Goal: Task Accomplishment & Management: Use online tool/utility

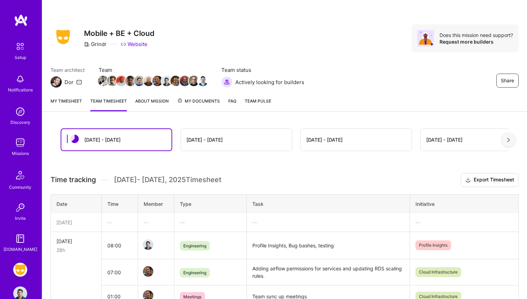
click at [79, 97] on div "My timesheet Team timesheet About Mission My Documents FAQ Team Pulse" at bounding box center [284, 102] width 485 height 20
click at [75, 111] on div "My timesheet Team timesheet About Mission My Documents FAQ Team Pulse" at bounding box center [284, 102] width 485 height 20
click at [76, 100] on link "My timesheet" at bounding box center [66, 104] width 31 height 14
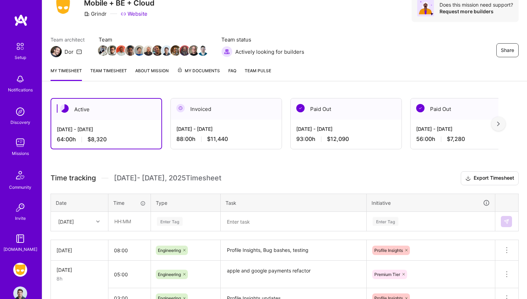
click at [92, 222] on div "[DATE]" at bounding box center [79, 221] width 56 height 18
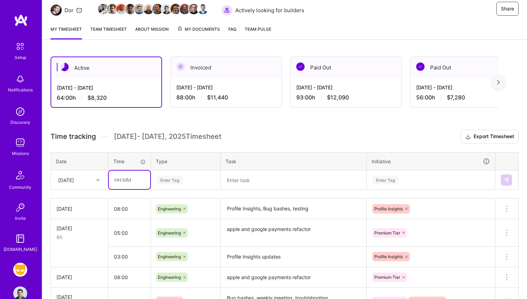
click at [129, 185] on input "text" at bounding box center [129, 180] width 41 height 18
type input "08:00"
click at [176, 167] on th "Type" at bounding box center [186, 161] width 70 height 18
click at [175, 178] on div "Enter Tag" at bounding box center [170, 179] width 26 height 11
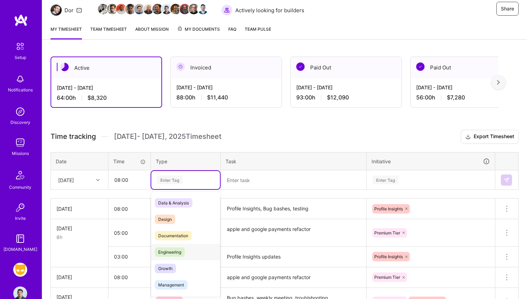
click at [182, 247] on span "Engineering" at bounding box center [170, 251] width 30 height 9
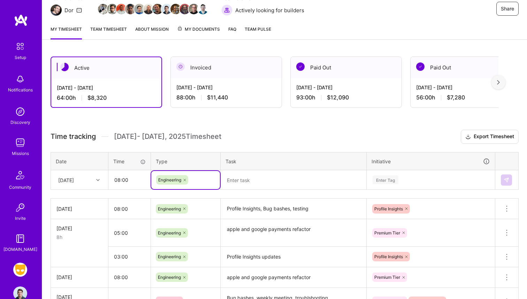
click at [267, 187] on textarea at bounding box center [293, 180] width 144 height 18
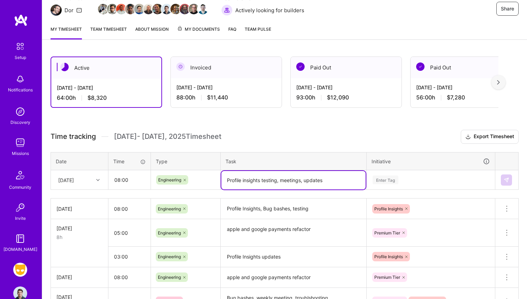
type textarea "Profile insights testing, meetings, updates"
click at [405, 183] on div "Enter Tag" at bounding box center [431, 180] width 128 height 18
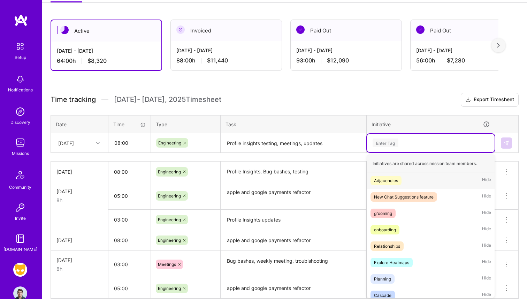
scroll to position [110, 0]
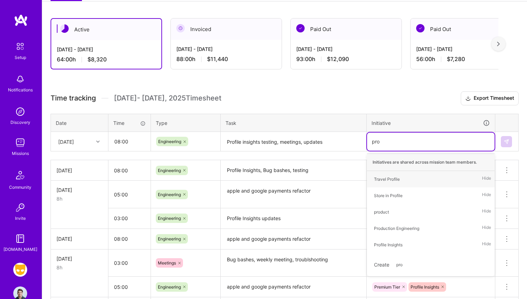
type input "prof"
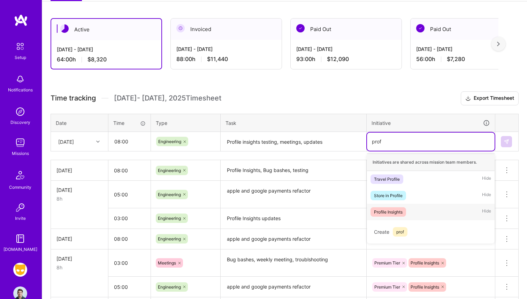
click at [408, 209] on div "Profile Insights Hide" at bounding box center [431, 212] width 128 height 16
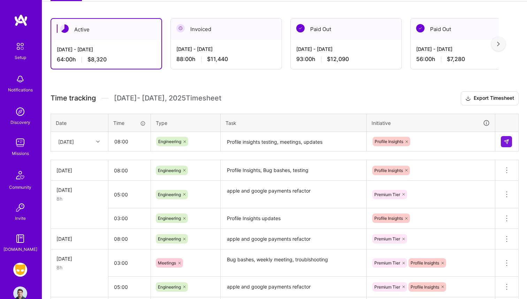
click at [348, 158] on div "Time tracking [DATE] - [DATE] Timesheet Export Timesheet Date Time Type Task In…" at bounding box center [285, 258] width 468 height 334
click at [505, 141] on img at bounding box center [507, 142] width 6 height 6
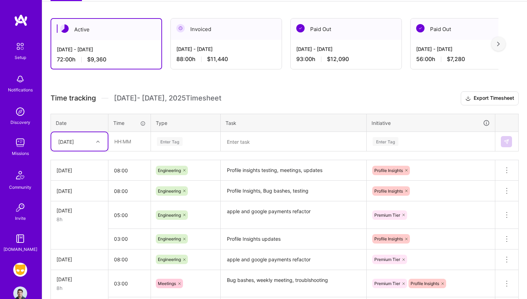
click at [20, 150] on div "Missions" at bounding box center [20, 153] width 17 height 7
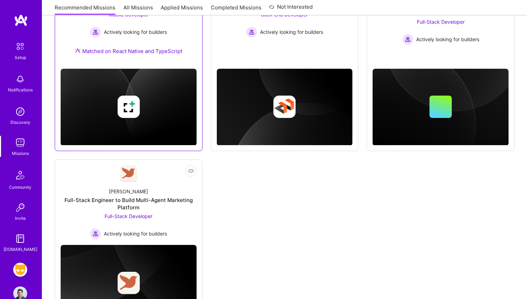
scroll to position [516, 0]
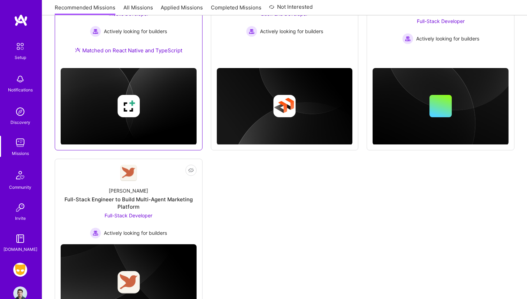
click at [177, 204] on div "Full-Stack Engineer to Build Multi-Agent Marketing Platform" at bounding box center [129, 203] width 136 height 15
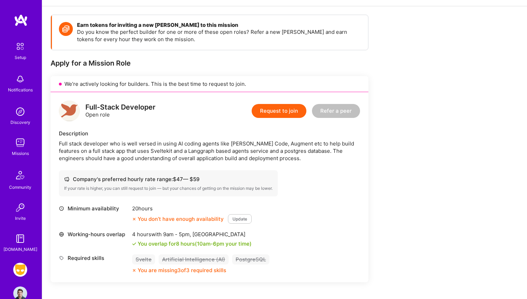
scroll to position [96, 0]
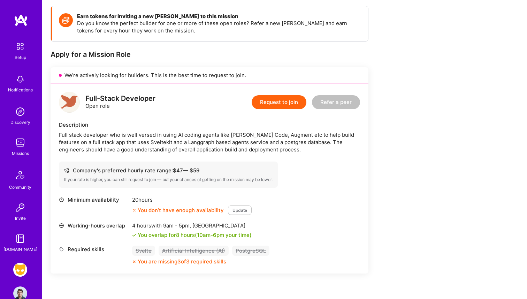
click at [23, 47] on img at bounding box center [20, 46] width 15 height 15
